Goal: Task Accomplishment & Management: Use online tool/utility

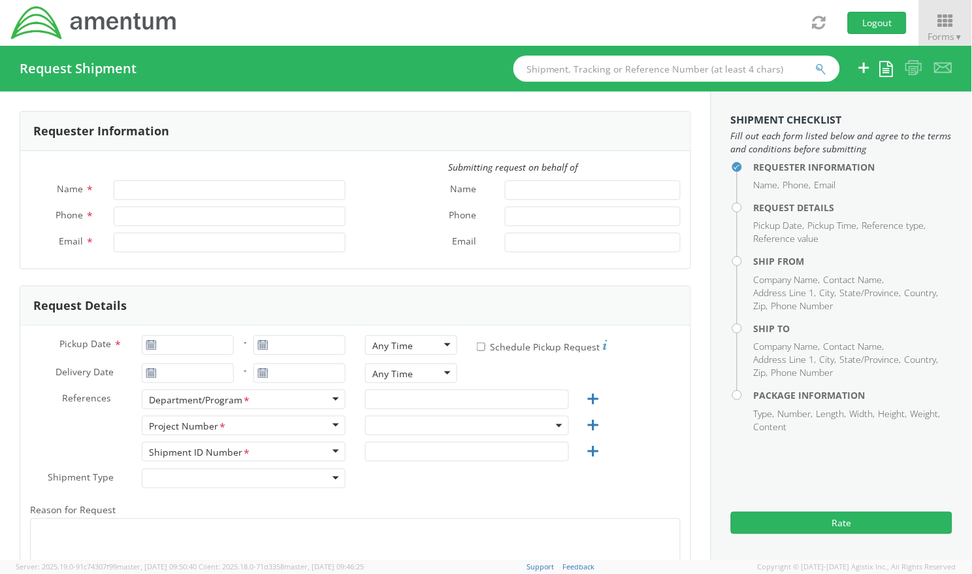
type input "[PERSON_NAME]"
type input "[PHONE_NUMBER]"
type input "[PERSON_NAME][EMAIL_ADDRESS][PERSON_NAME][DOMAIN_NAME]"
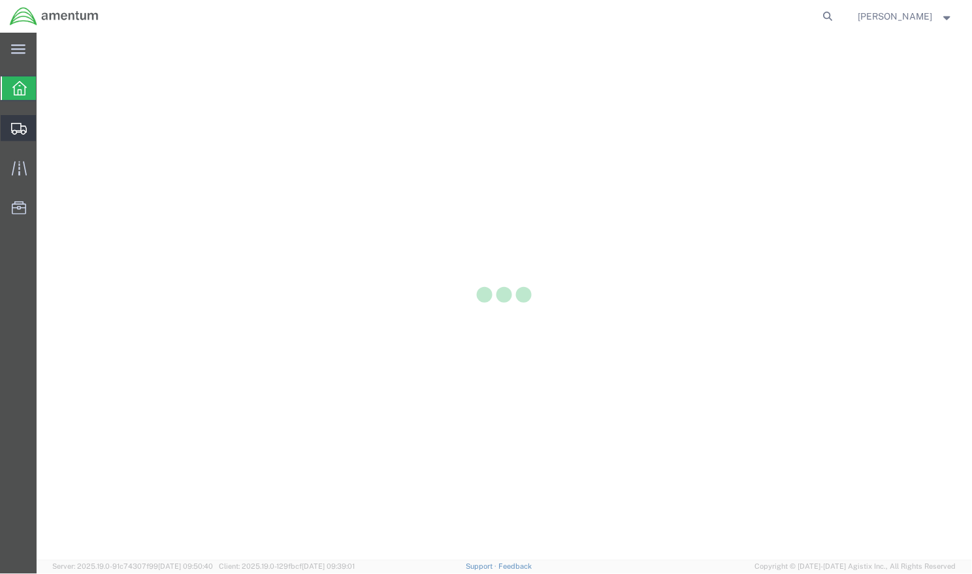
click at [14, 135] on div at bounding box center [19, 128] width 37 height 26
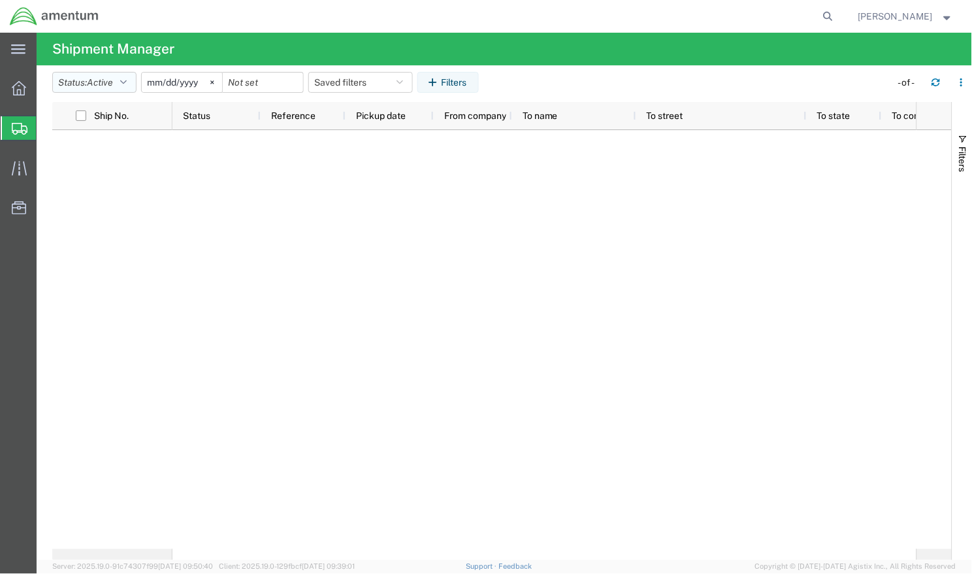
click at [127, 84] on icon "button" at bounding box center [123, 82] width 7 height 9
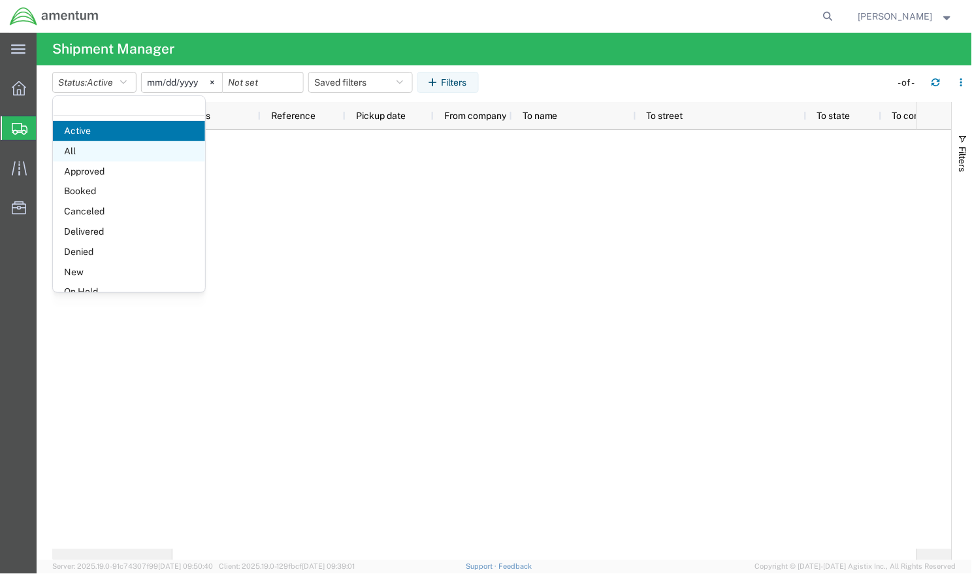
click at [105, 150] on span "All" at bounding box center [129, 151] width 152 height 20
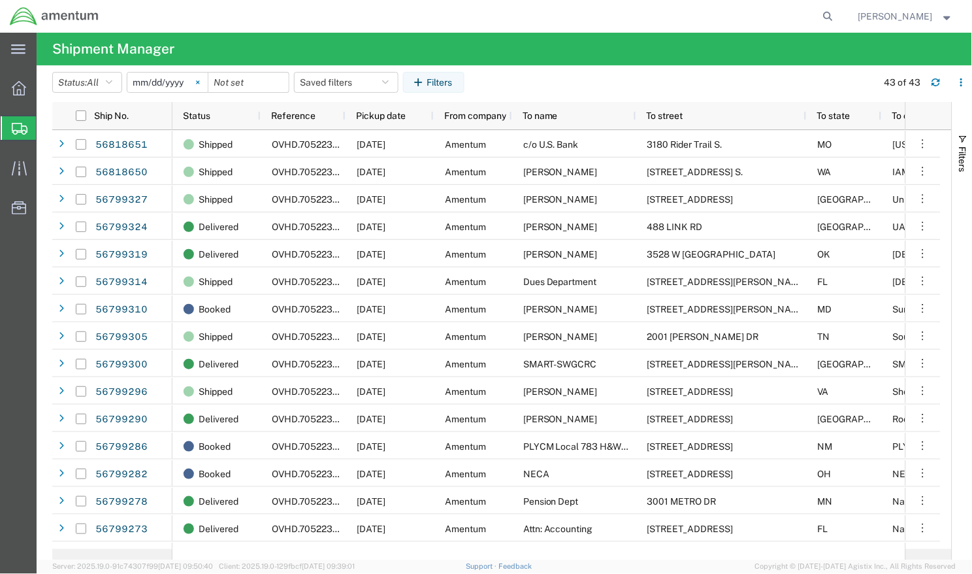
click at [199, 83] on icon at bounding box center [197, 81] width 3 height 3
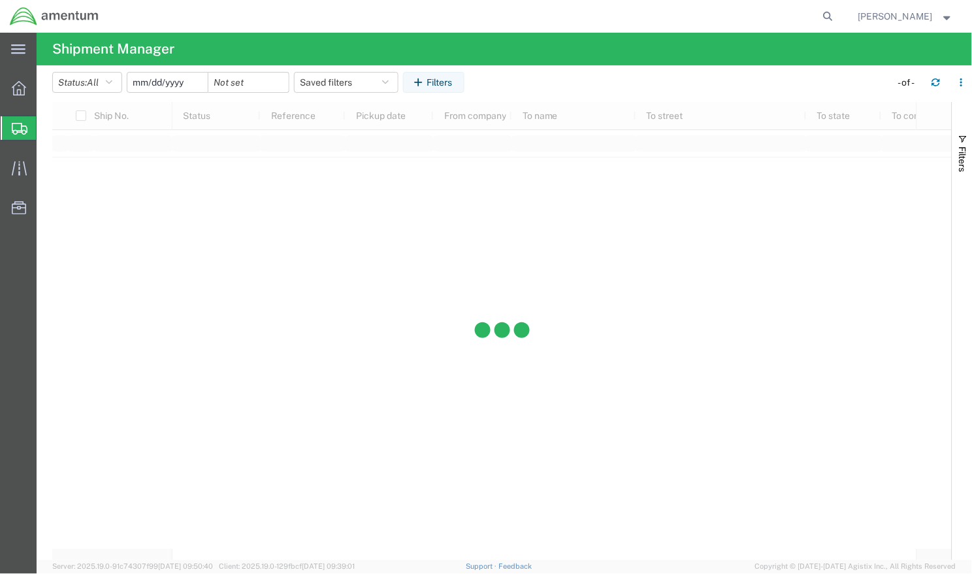
click at [188, 84] on input "date" at bounding box center [167, 83] width 80 height 20
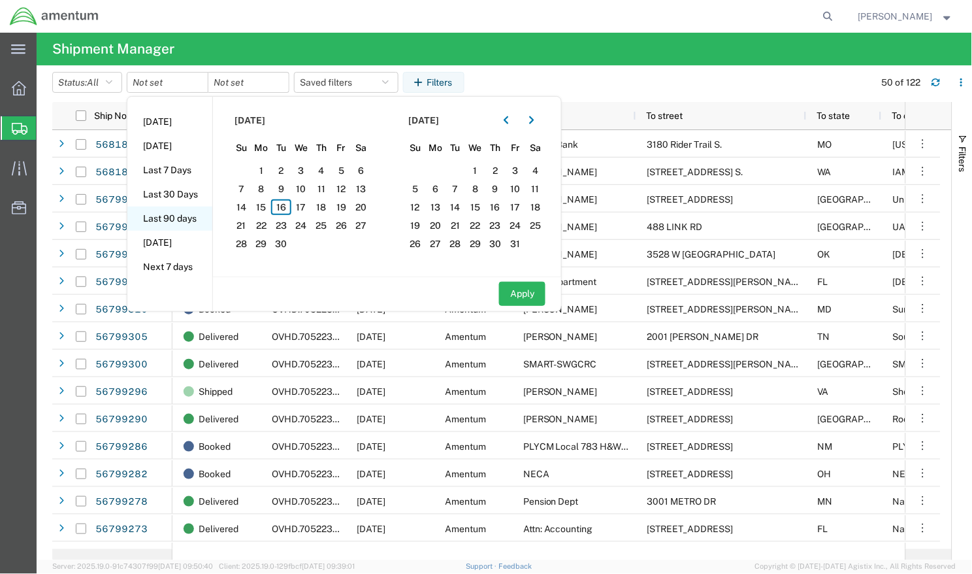
click at [182, 218] on li "Last 90 days" at bounding box center [169, 218] width 85 height 24
type input "[DATE]"
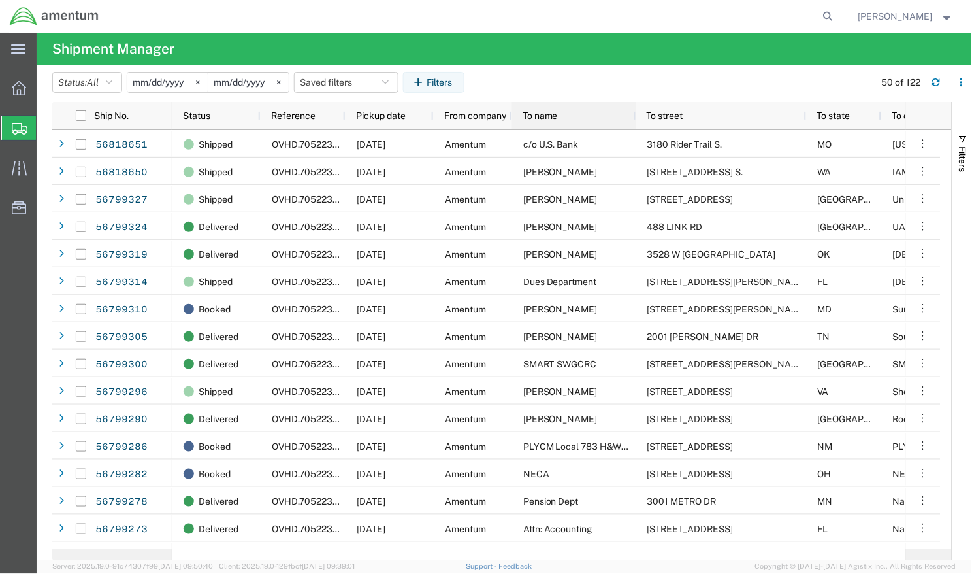
click at [587, 110] on div "To name" at bounding box center [577, 115] width 108 height 21
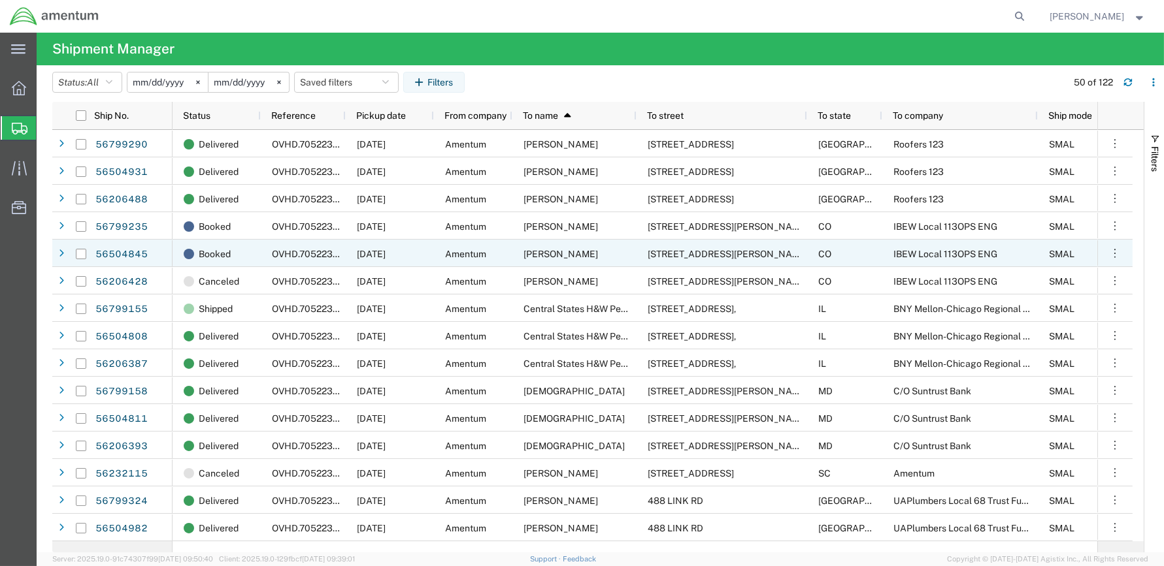
scroll to position [657, 0]
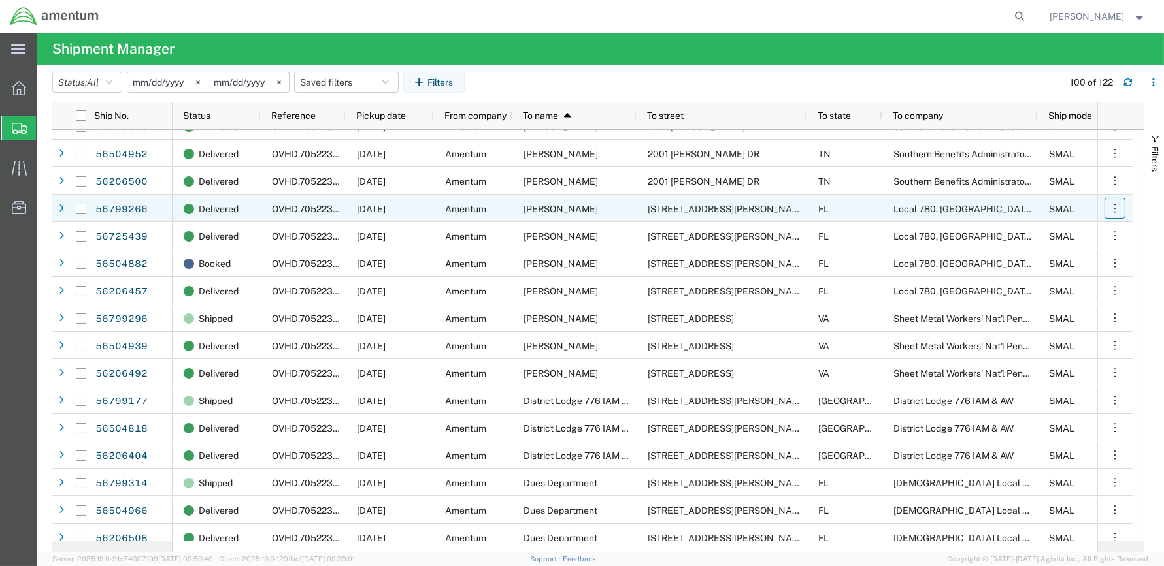
click at [972, 209] on icon "button" at bounding box center [1114, 208] width 13 height 13
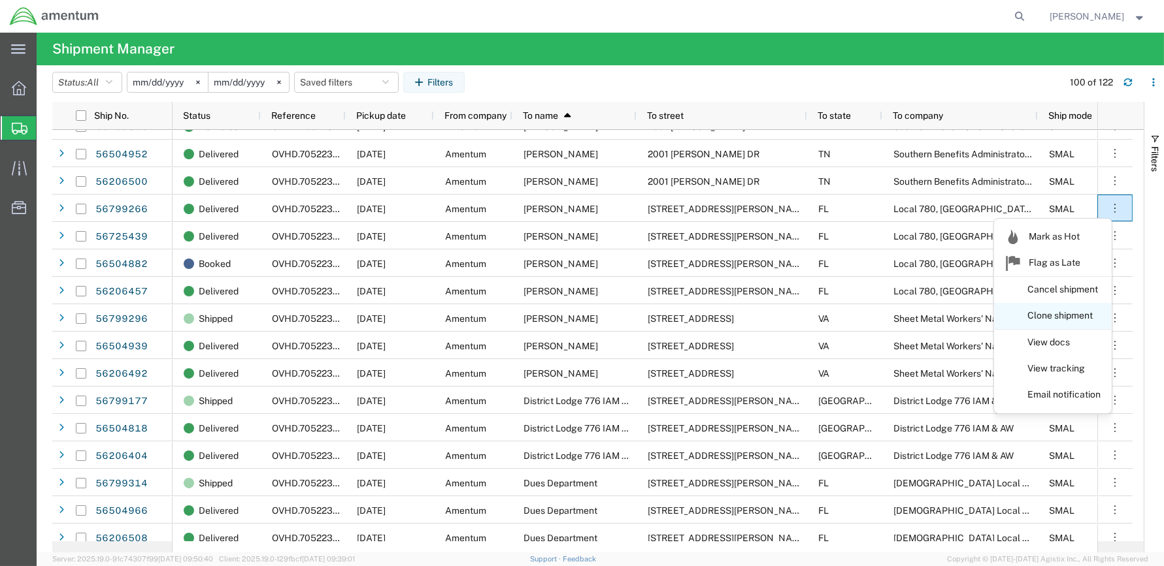
click at [972, 317] on link "Clone shipment" at bounding box center [1052, 316] width 116 height 24
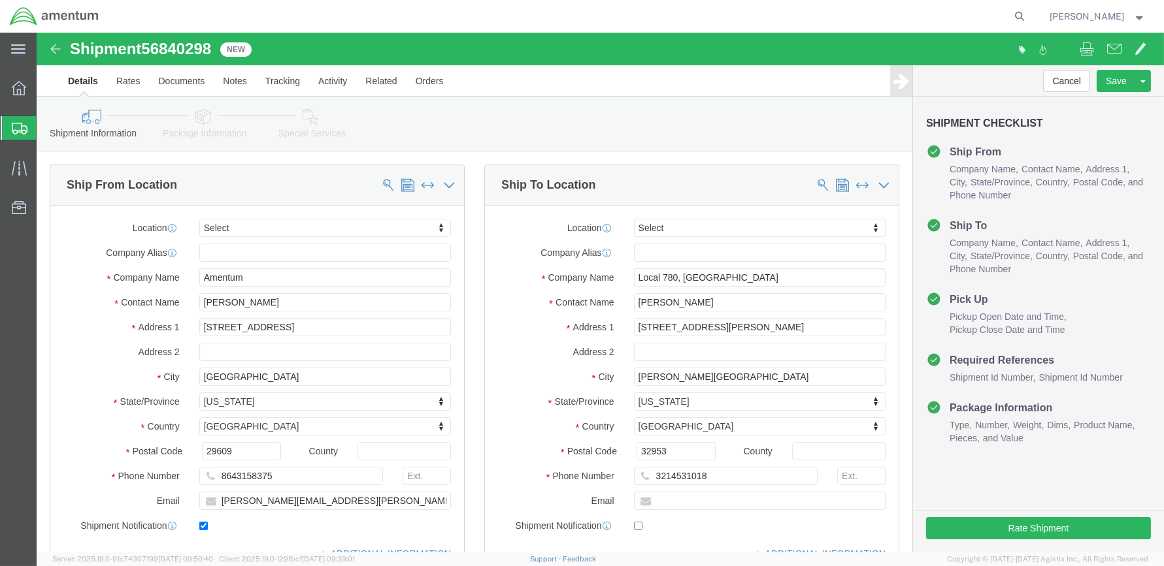
select select
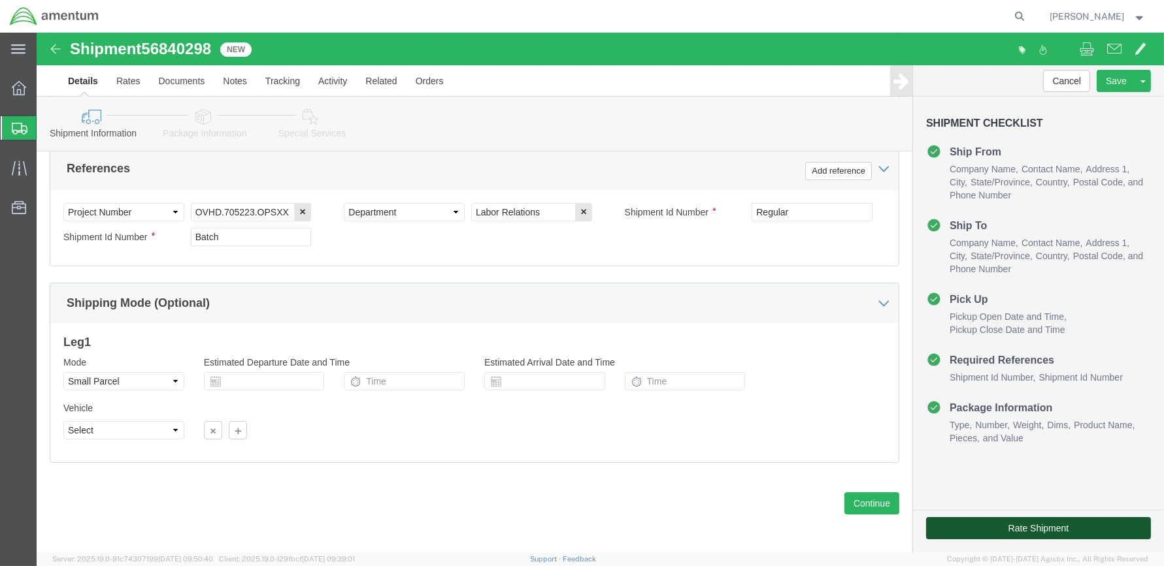
click button "Rate Shipment"
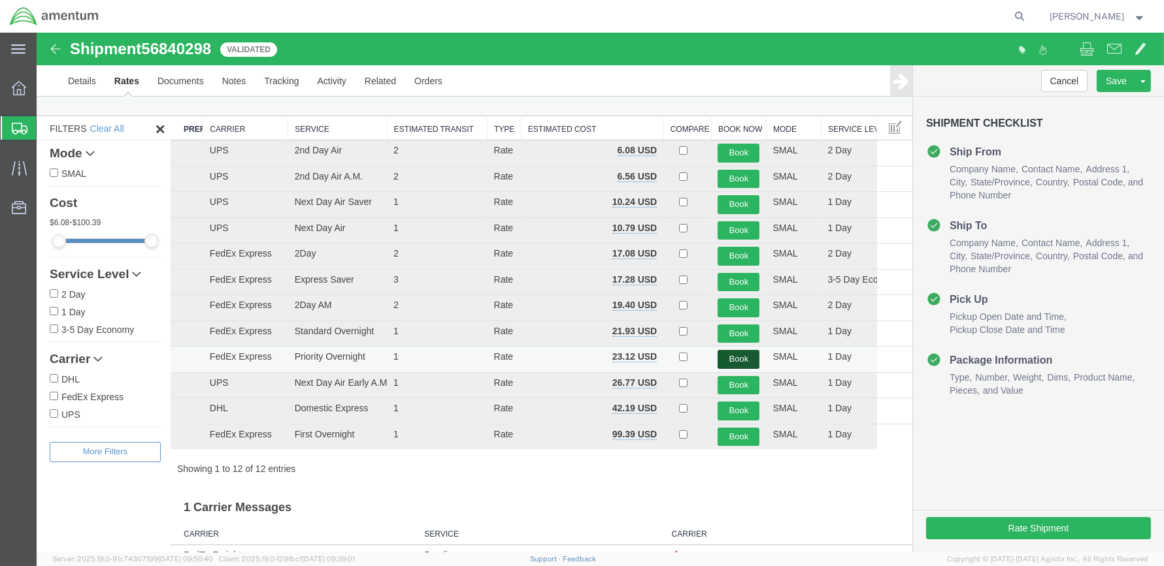
click at [725, 359] on button "Book" at bounding box center [738, 359] width 42 height 19
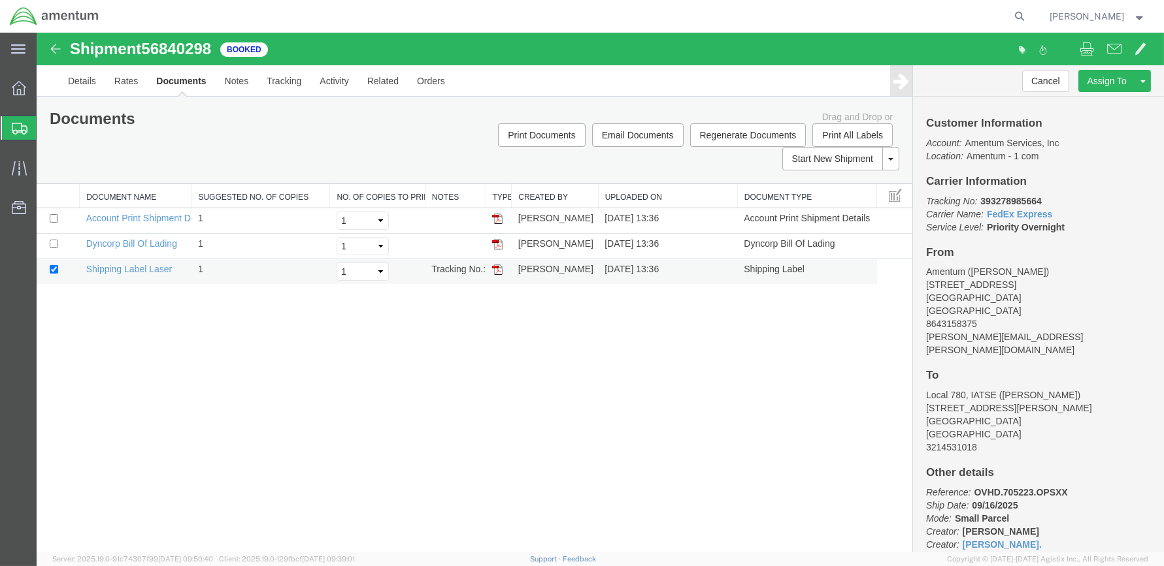
click at [497, 269] on img at bounding box center [497, 270] width 10 height 10
click at [46, 127] on span "Shipments" at bounding box center [41, 128] width 10 height 26
